Goal: Information Seeking & Learning: Learn about a topic

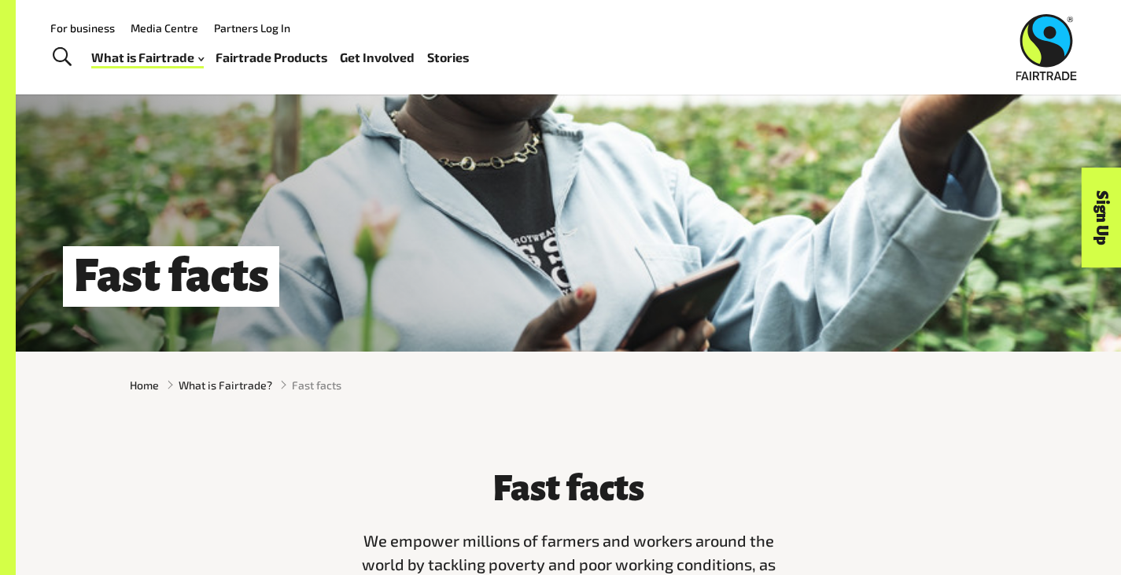
scroll to position [93, 0]
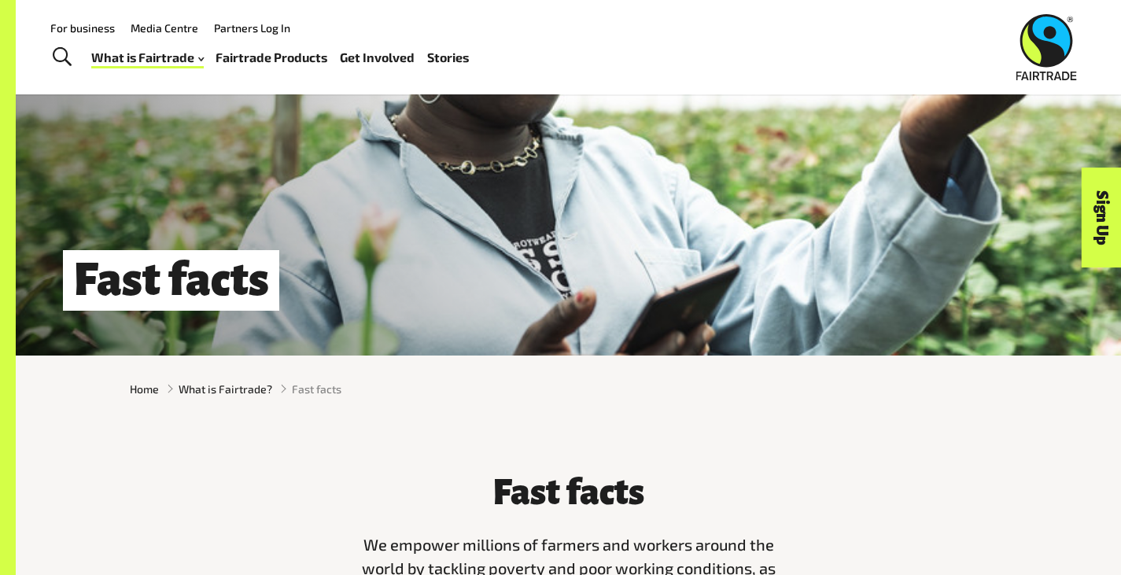
click at [277, 67] on link "Fairtrade Products" at bounding box center [272, 57] width 112 height 23
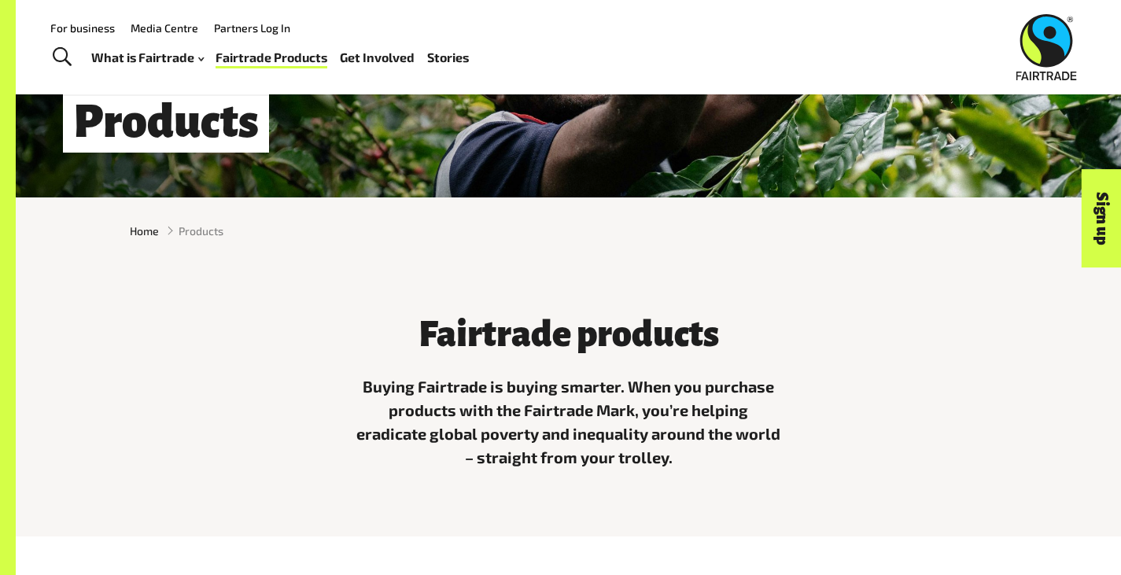
scroll to position [171, 0]
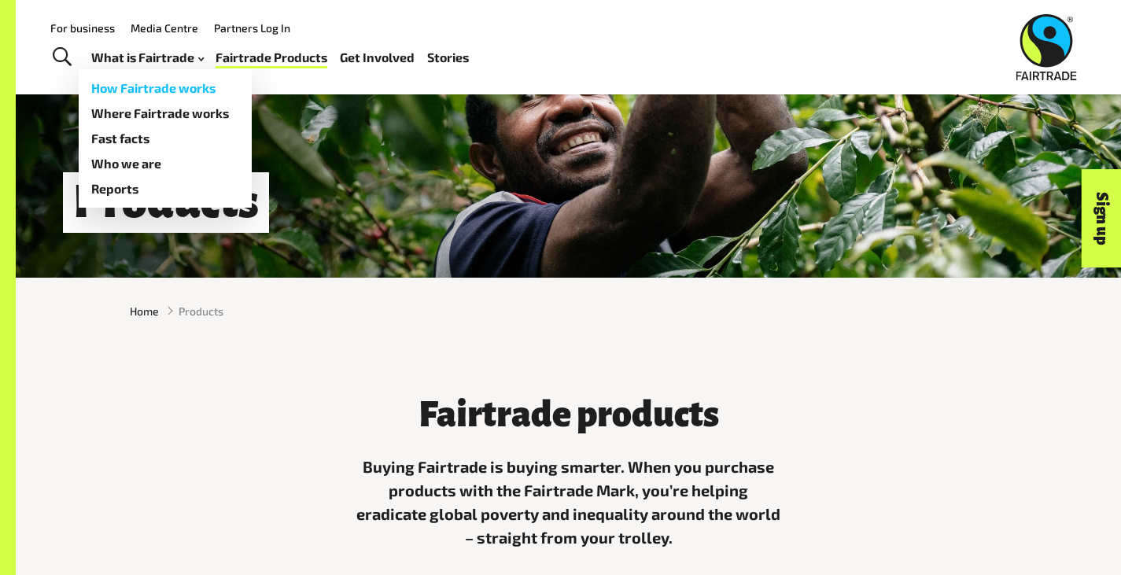
click at [194, 87] on link "How Fairtrade works" at bounding box center [165, 88] width 173 height 25
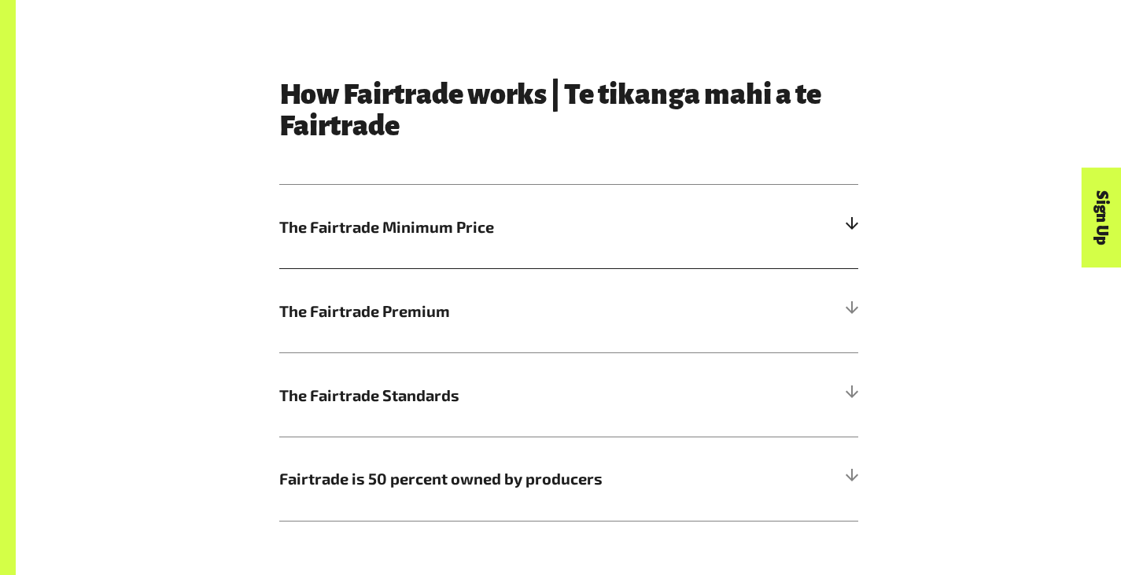
click at [397, 235] on span "The Fairtrade Minimum Price" at bounding box center [496, 227] width 434 height 24
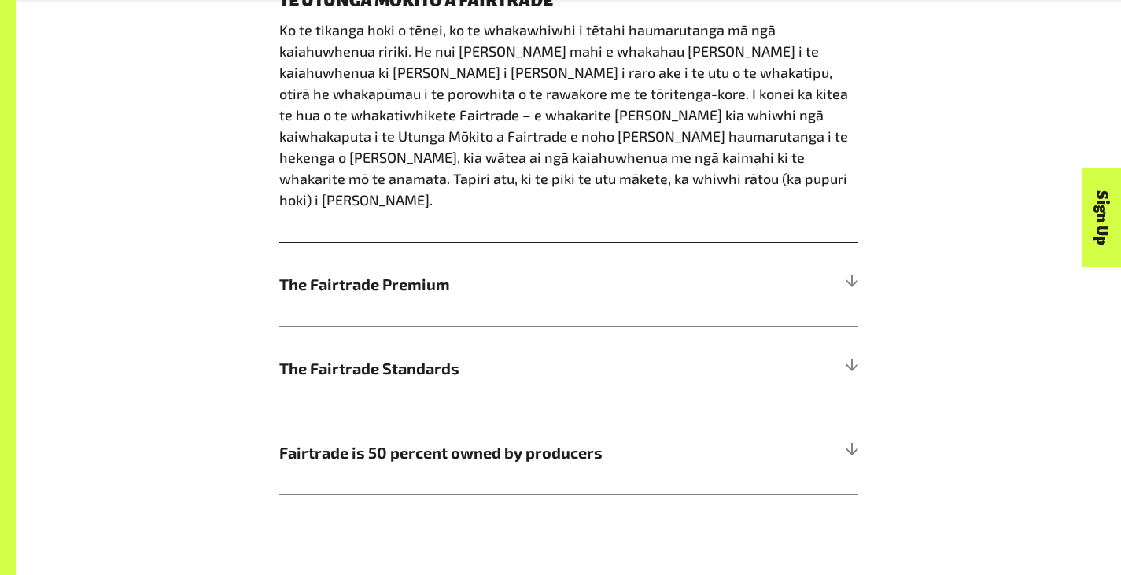
scroll to position [1210, 0]
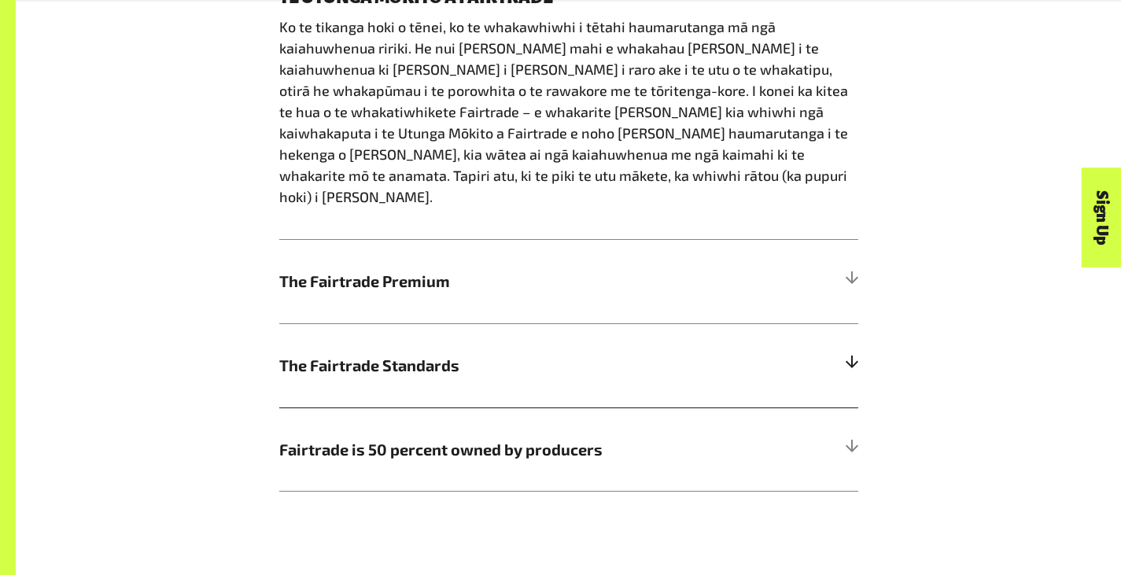
click at [421, 323] on h5 "The Fairtrade Standards" at bounding box center [568, 365] width 579 height 84
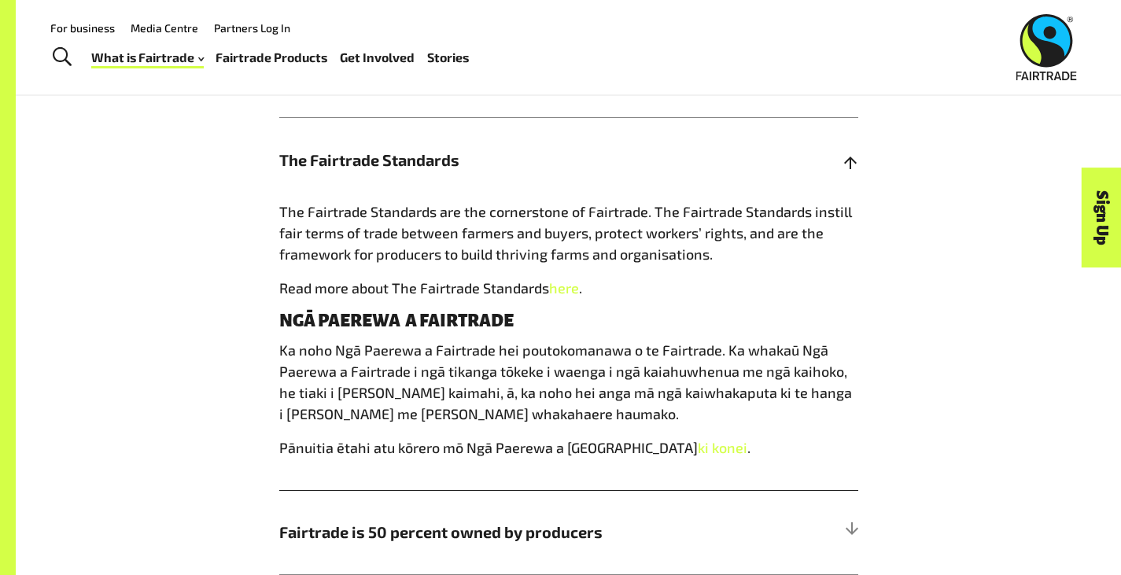
scroll to position [987, 0]
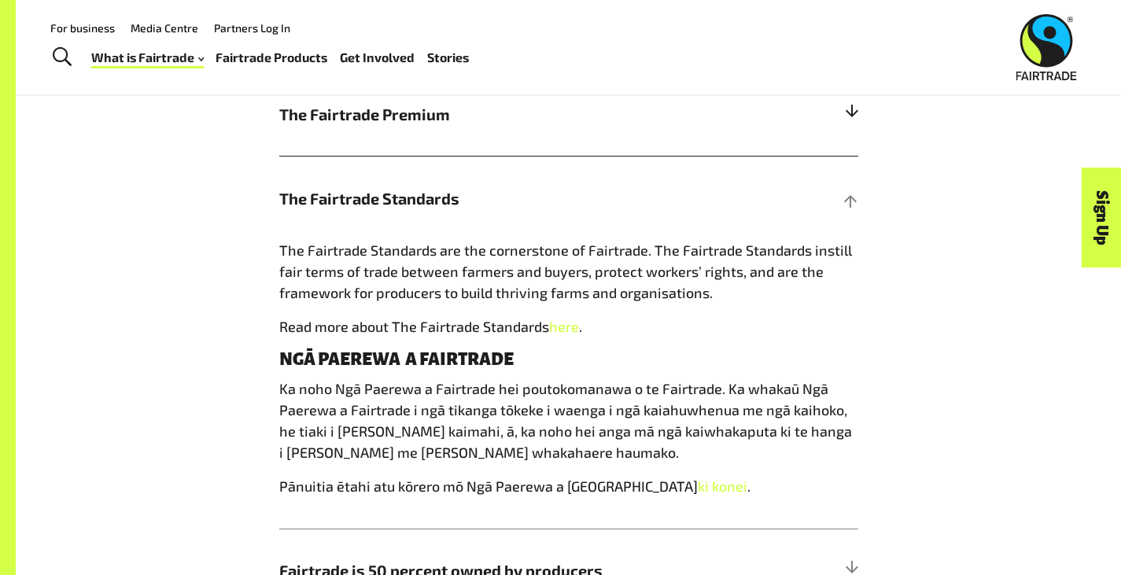
click at [446, 139] on h5 "The Fairtrade Premium" at bounding box center [568, 114] width 579 height 84
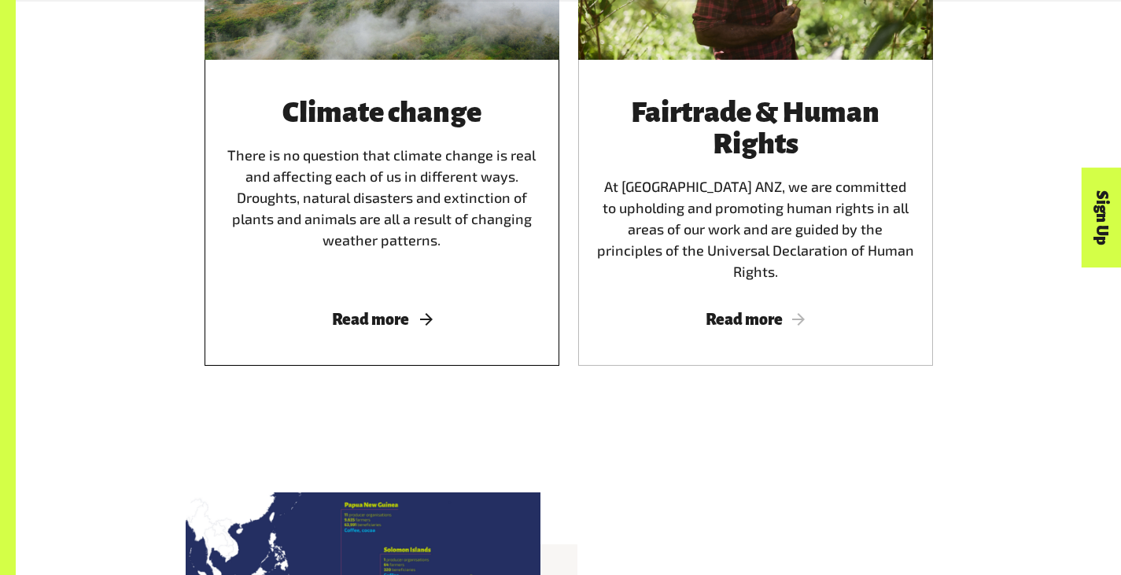
scroll to position [3379, 0]
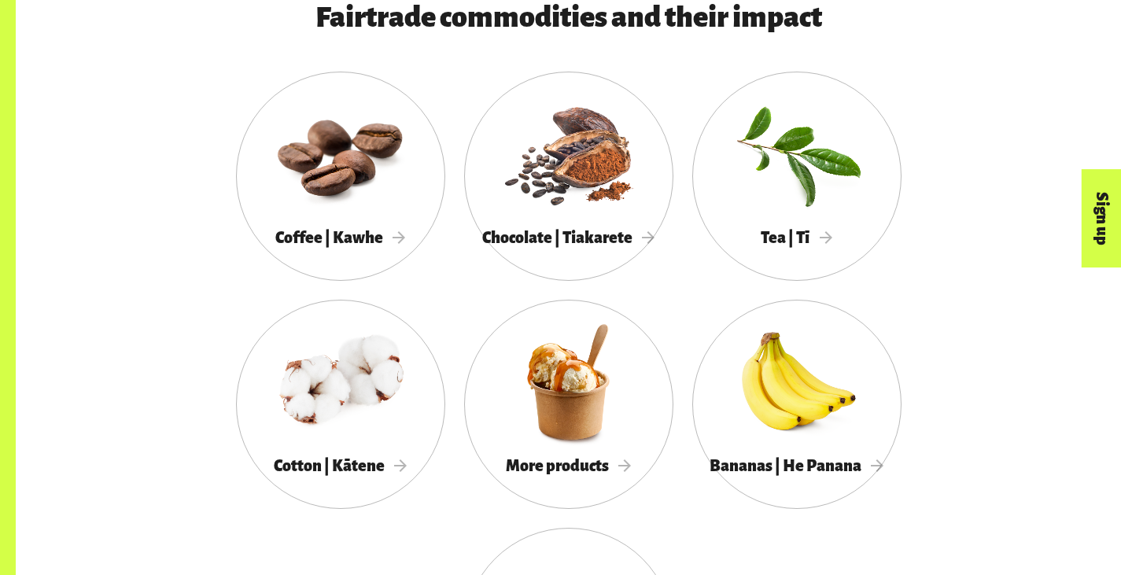
scroll to position [1409, 0]
click at [464, 448] on div at bounding box center [568, 381] width 209 height 136
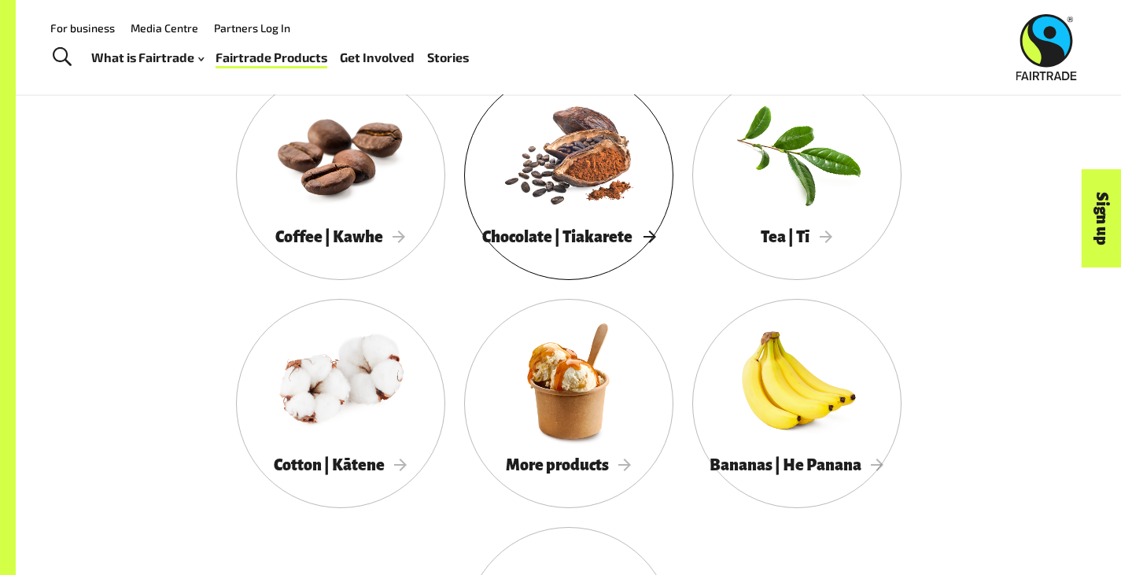
click at [468, 202] on div at bounding box center [568, 153] width 209 height 136
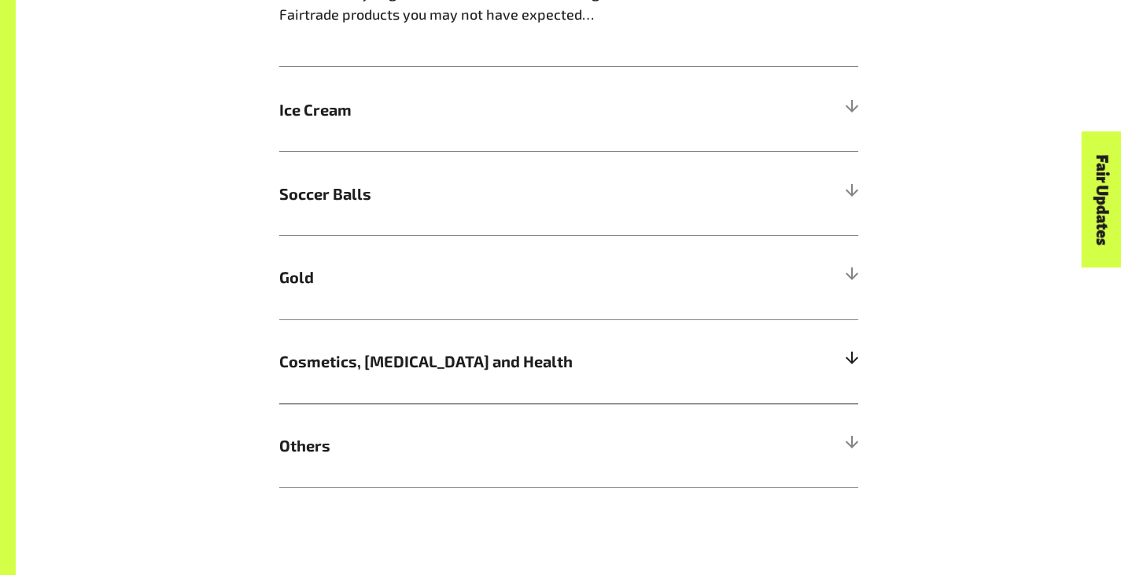
click at [393, 349] on span "Cosmetics, Skin Care and Health" at bounding box center [496, 361] width 434 height 24
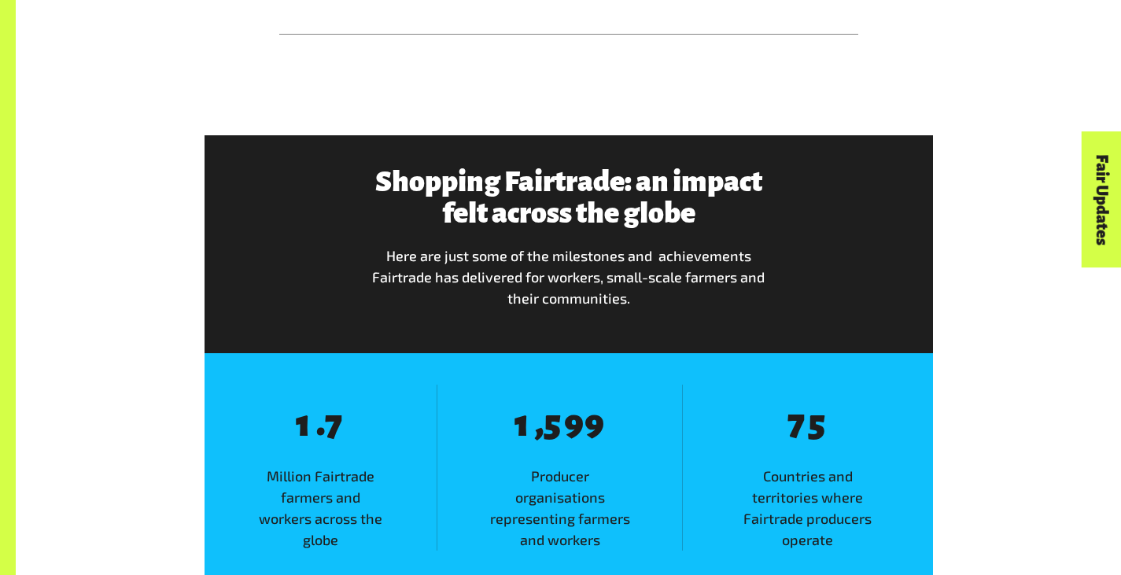
scroll to position [2011, 0]
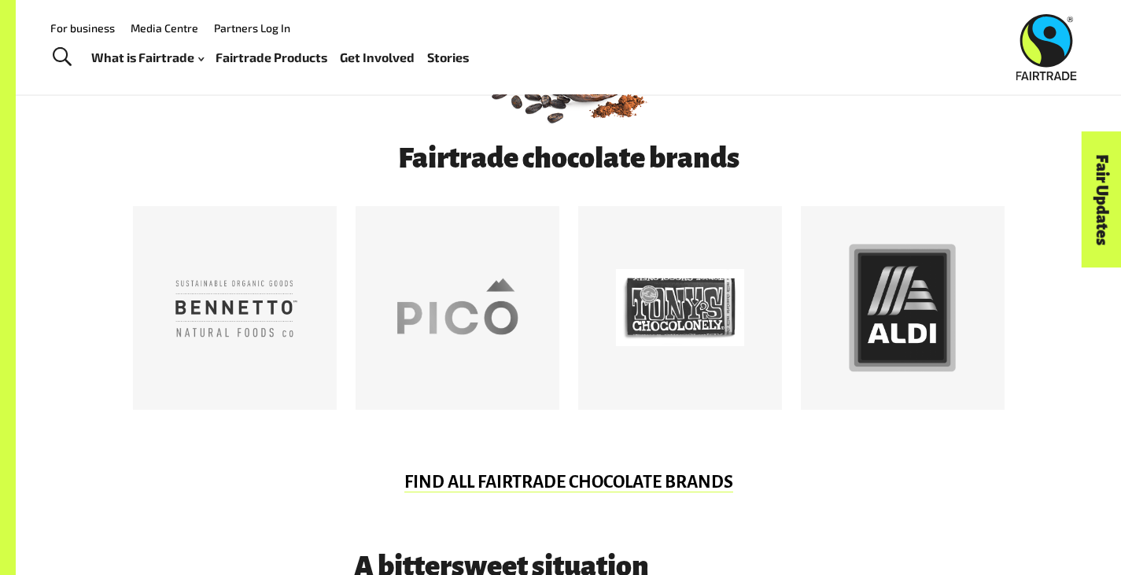
scroll to position [801, 0]
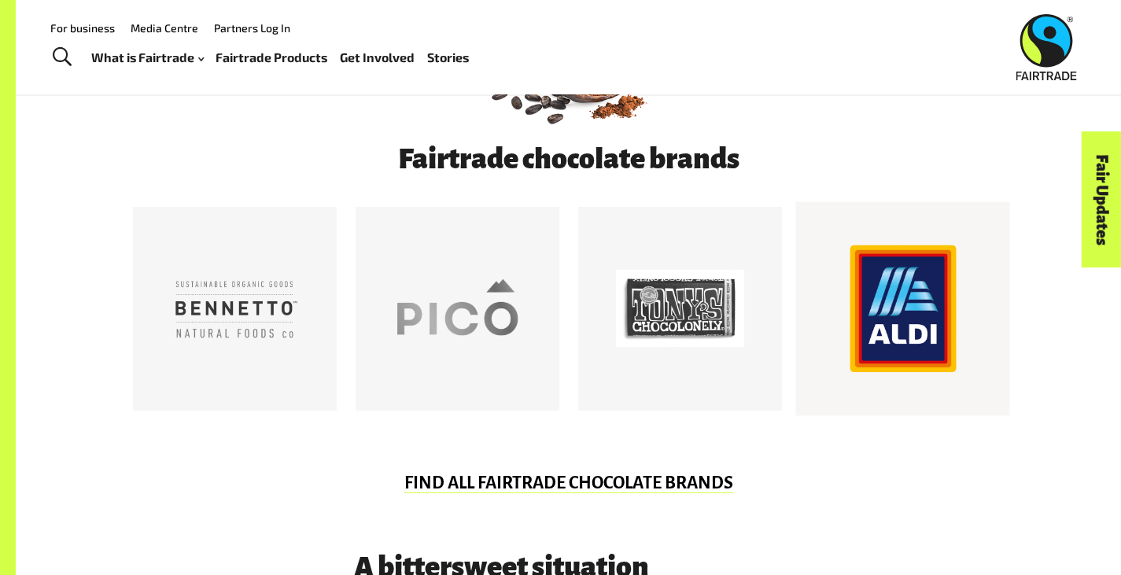
click at [899, 286] on div at bounding box center [903, 309] width 128 height 128
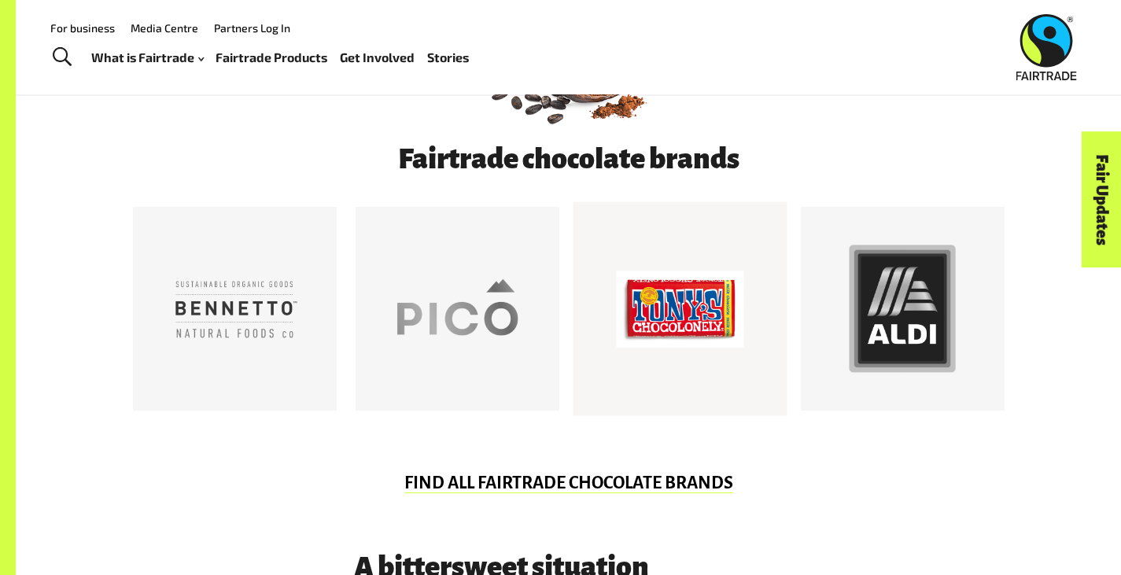
click at [685, 309] on div at bounding box center [680, 309] width 128 height 128
